Goal: Task Accomplishment & Management: Use online tool/utility

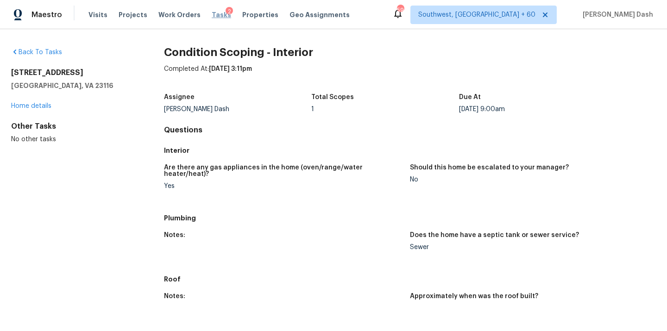
click at [212, 16] on span "Tasks" at bounding box center [221, 15] width 19 height 6
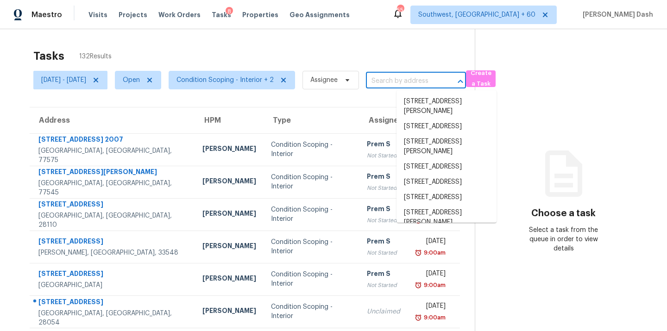
click at [413, 83] on input "text" at bounding box center [403, 81] width 74 height 14
paste input "29 Eagle Point Way, Dallas, GA 30132"
type input "29 Eagle Point Way, Dallas, GA 30132"
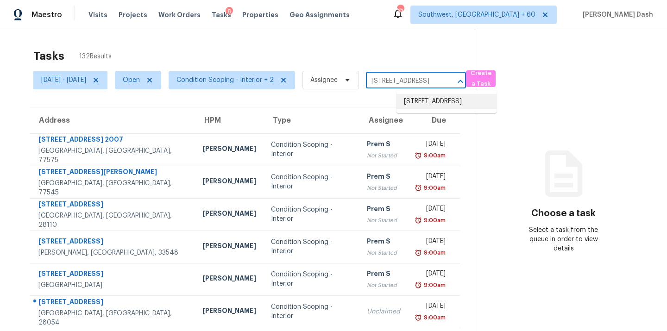
click at [412, 106] on li "29 Eagle Point Way, Dallas, GA 30132" at bounding box center [447, 101] width 100 height 15
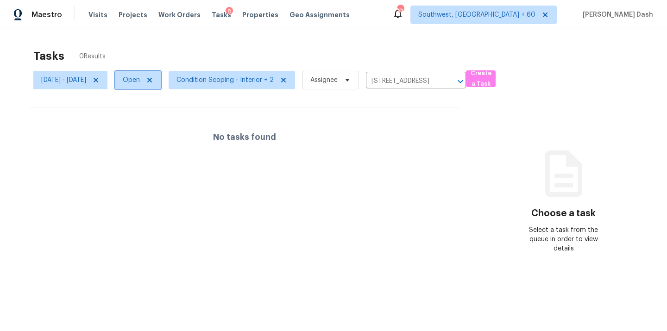
click at [153, 82] on span "Open" at bounding box center [138, 80] width 46 height 19
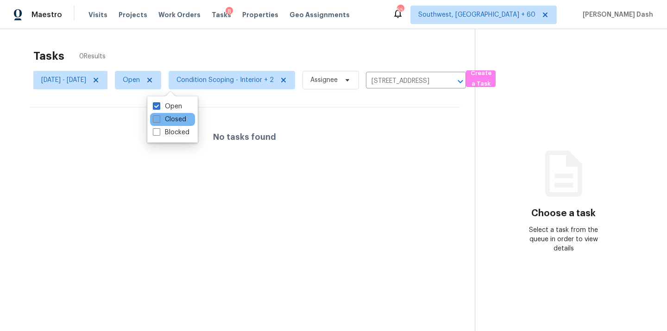
click at [180, 121] on label "Closed" at bounding box center [169, 119] width 33 height 9
click at [159, 121] on input "Closed" at bounding box center [156, 118] width 6 height 6
checkbox input "true"
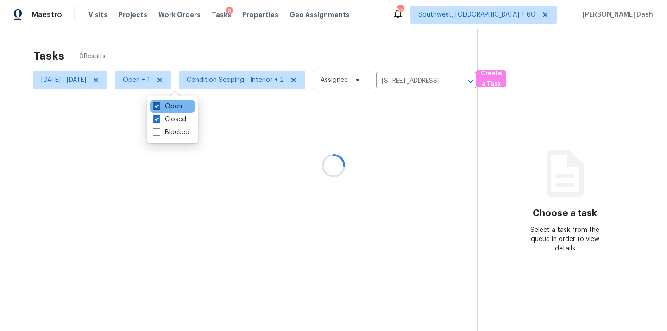
click at [181, 107] on label "Open" at bounding box center [167, 106] width 29 height 9
click at [159, 107] on input "Open" at bounding box center [156, 105] width 6 height 6
checkbox input "false"
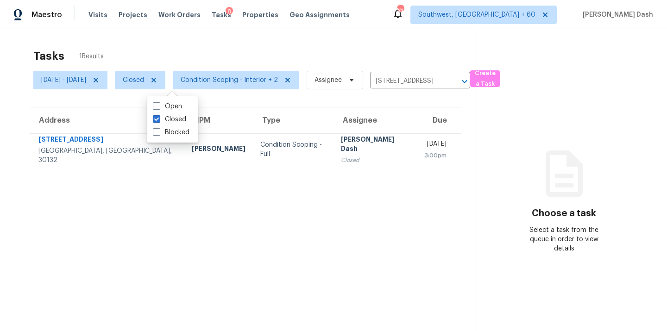
click at [268, 155] on td "Condition Scoping - Full" at bounding box center [293, 149] width 81 height 32
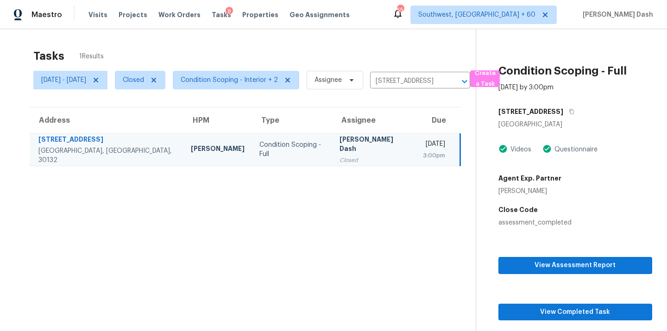
scroll to position [37, 0]
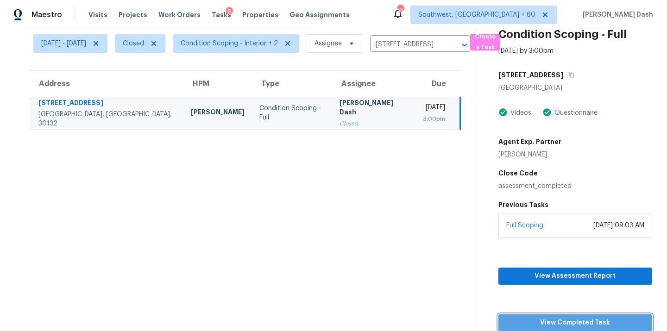
click at [588, 324] on span "View Completed Task" at bounding box center [575, 323] width 139 height 12
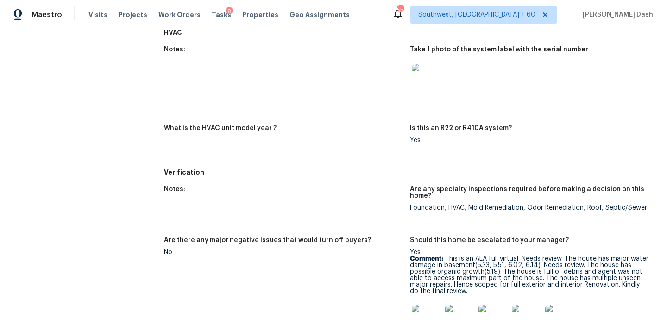
scroll to position [185, 0]
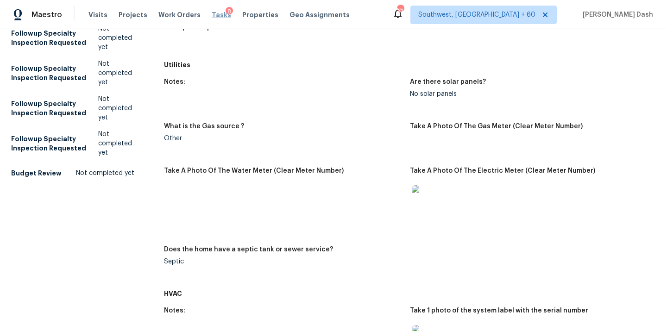
click at [212, 14] on span "Tasks" at bounding box center [221, 15] width 19 height 6
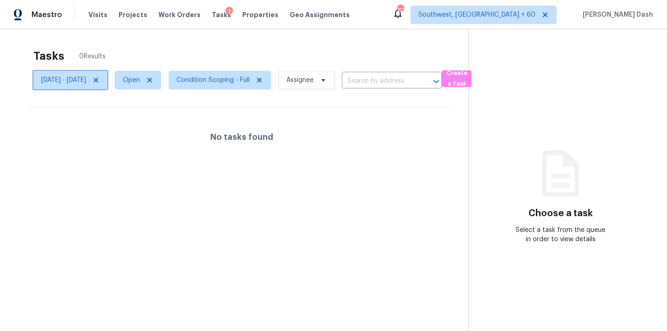
click at [107, 83] on span "Mon, Aug 11 - Tue, Aug 12" at bounding box center [70, 80] width 74 height 19
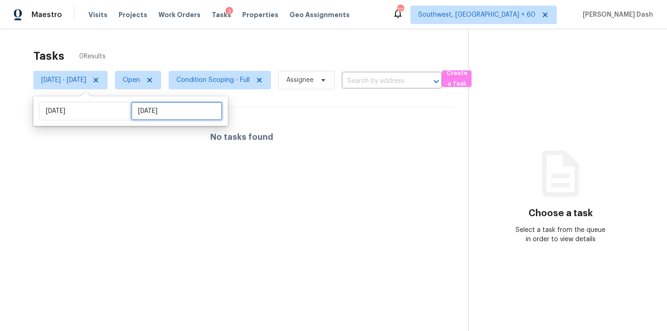
click at [154, 111] on input "Tue, Aug 12" at bounding box center [176, 111] width 91 height 19
select select "7"
select select "2025"
select select "8"
select select "2025"
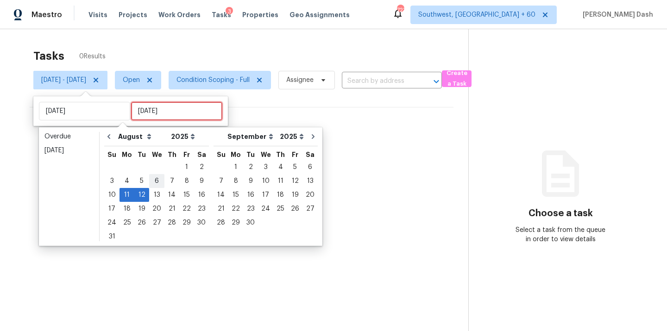
type input "Wed, Aug 06"
type input "Mon, Aug 11"
click at [153, 198] on div "13" at bounding box center [156, 195] width 15 height 13
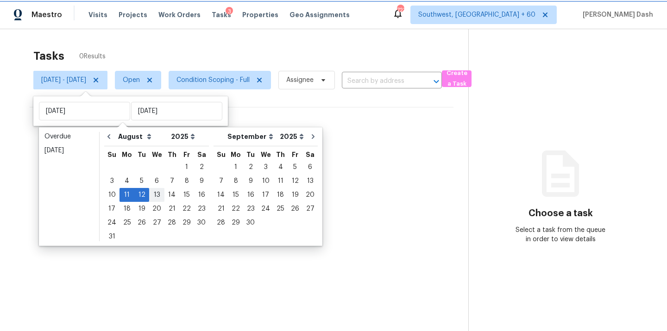
type input "Wed, Aug 13"
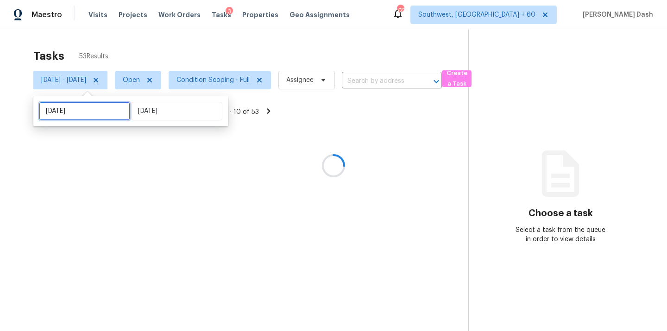
click at [99, 118] on input "Mon, Aug 11" at bounding box center [84, 111] width 91 height 19
select select "7"
select select "2025"
select select "8"
select select "2025"
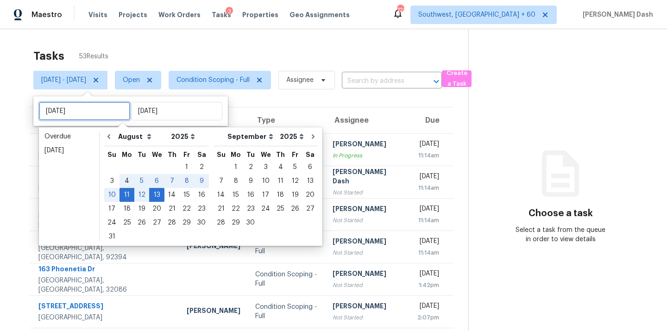
type input "Mon, Aug 04"
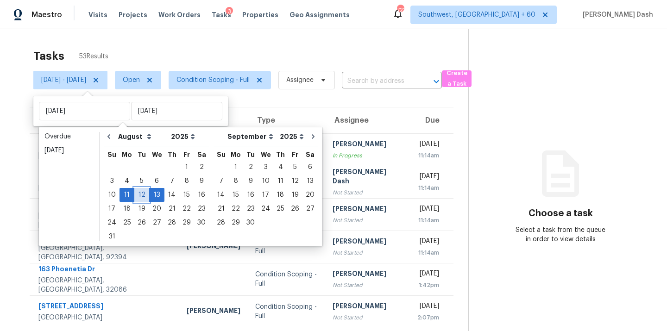
click at [140, 195] on div "12" at bounding box center [141, 195] width 15 height 13
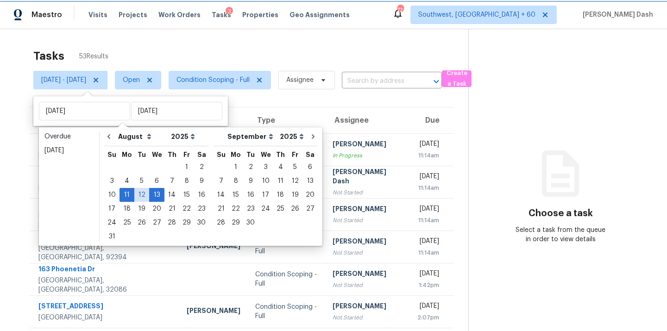
type input "Tue, Aug 12"
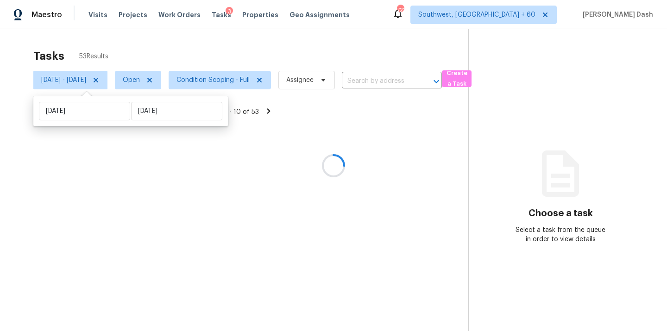
click at [176, 52] on div at bounding box center [333, 165] width 667 height 331
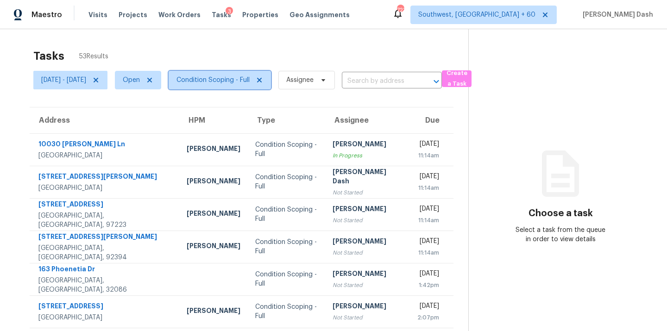
click at [224, 78] on span "Condition Scoping - Full" at bounding box center [213, 80] width 73 height 9
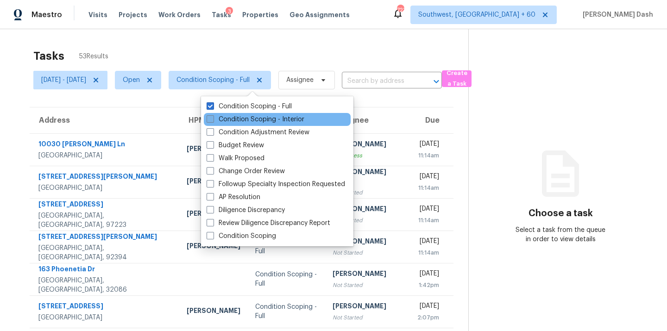
click at [235, 119] on label "Condition Scoping - Interior" at bounding box center [256, 119] width 98 height 9
click at [213, 119] on input "Condition Scoping - Interior" at bounding box center [210, 118] width 6 height 6
checkbox input "true"
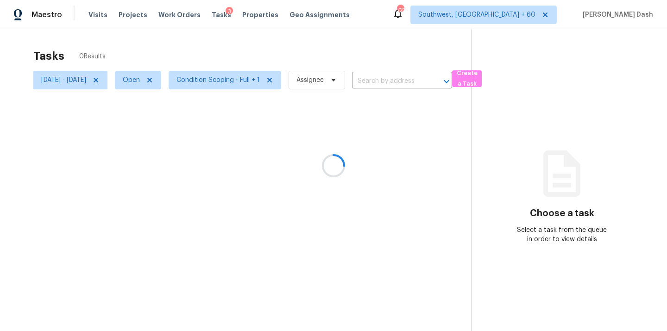
click at [246, 57] on div at bounding box center [333, 165] width 667 height 331
